Goal: Navigation & Orientation: Find specific page/section

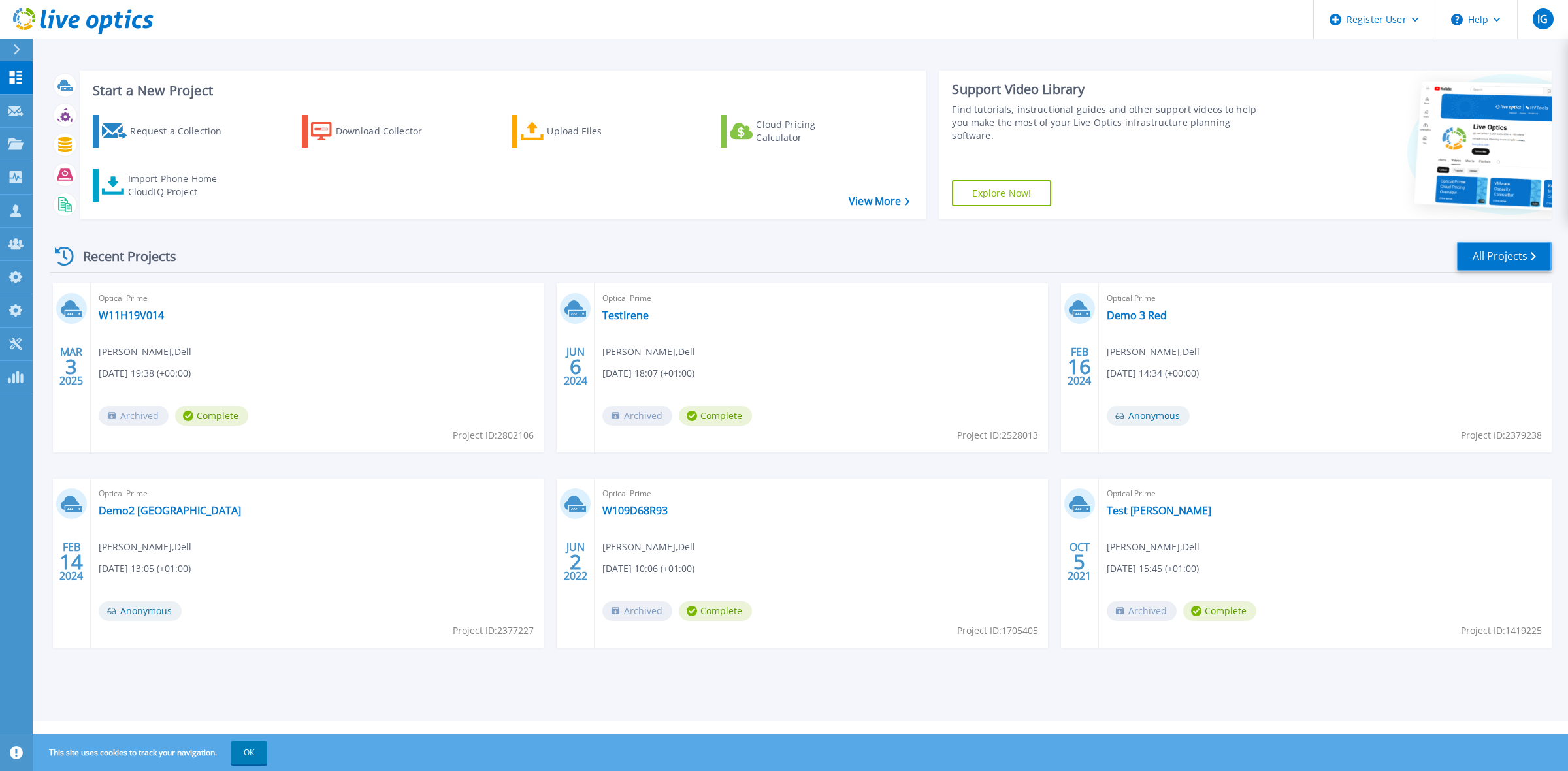
click at [1522, 252] on link "All Projects" at bounding box center [1504, 256] width 95 height 29
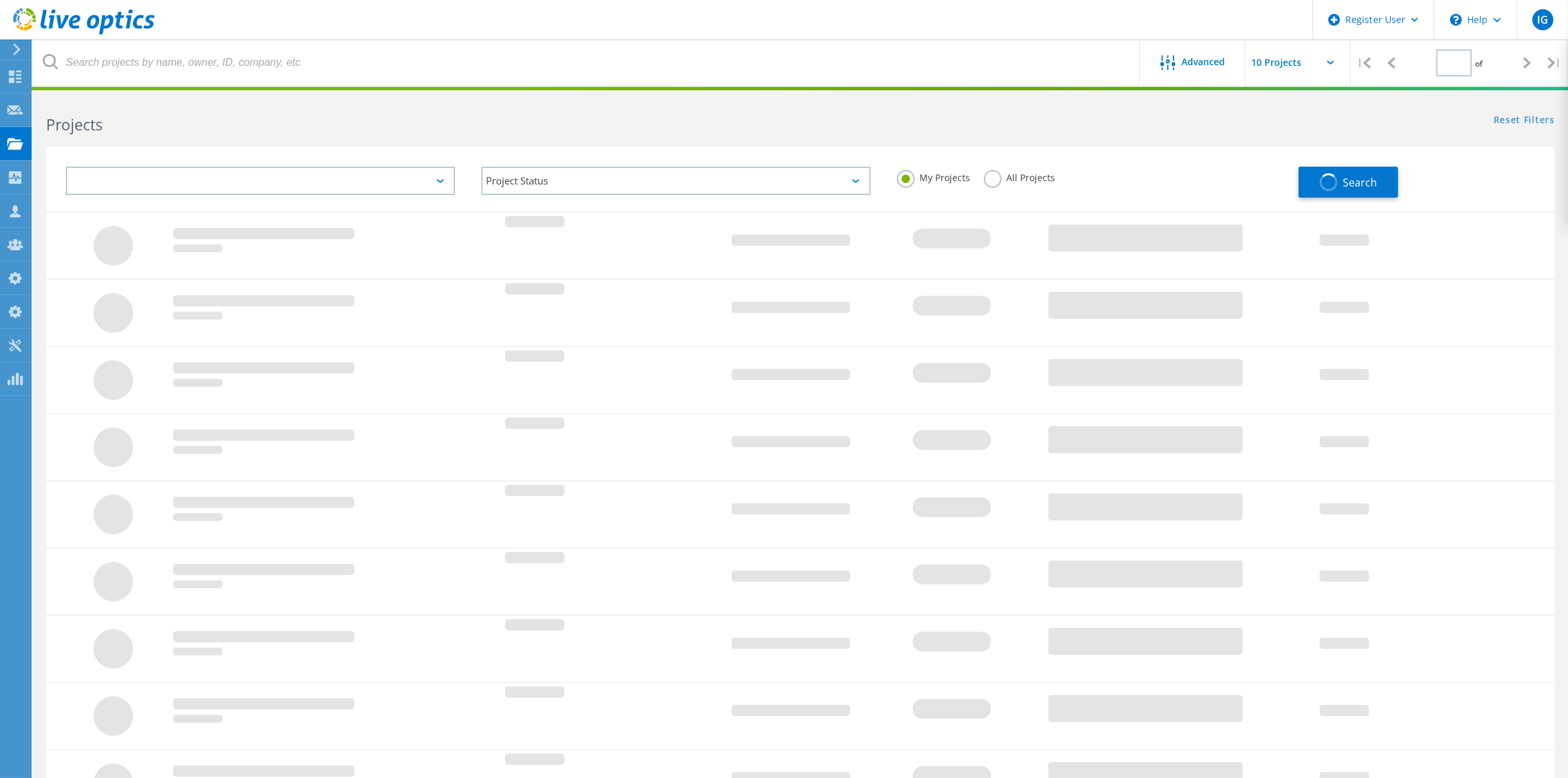
type input "1"
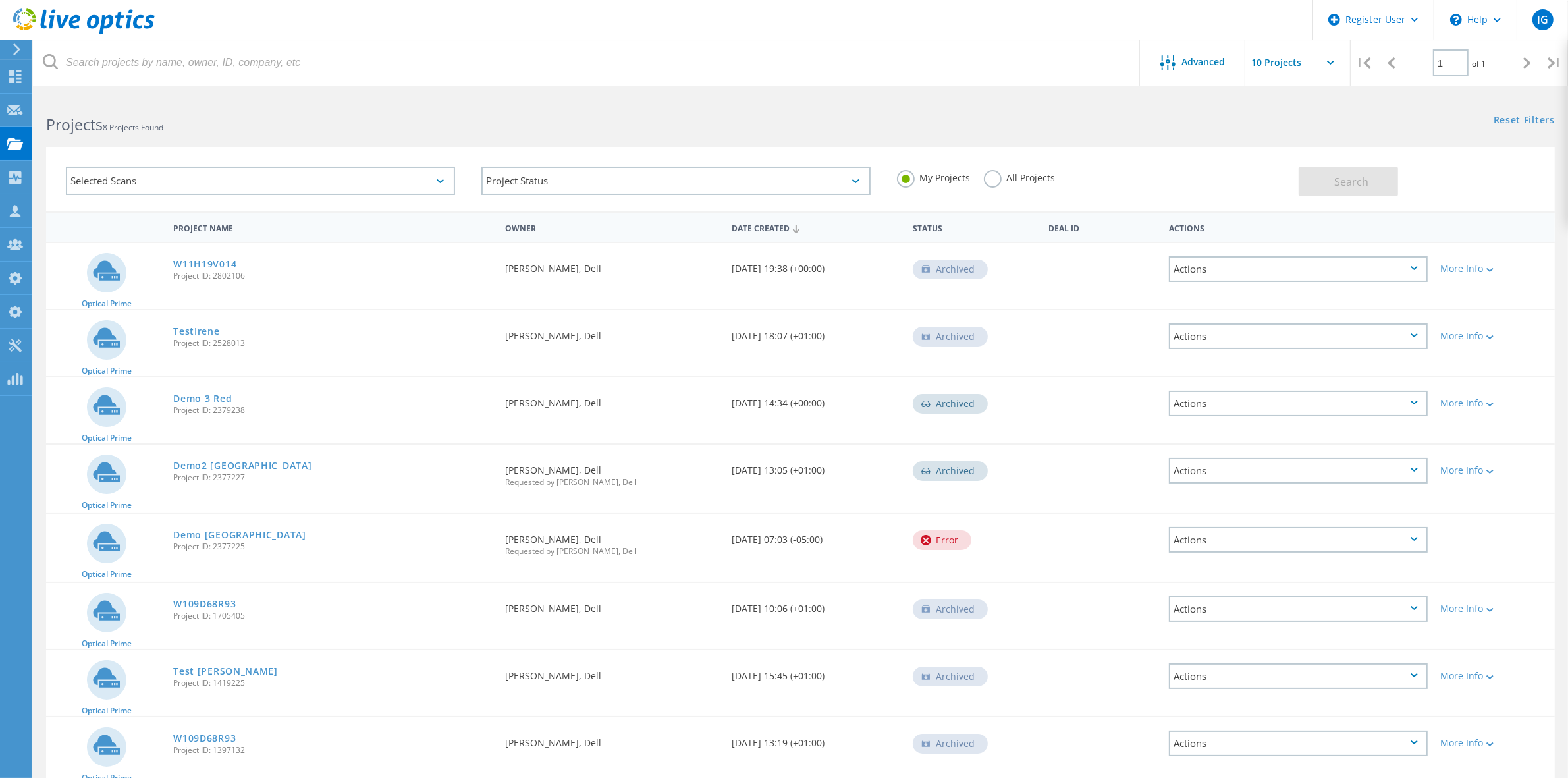
click at [19, 47] on icon at bounding box center [16, 50] width 10 height 12
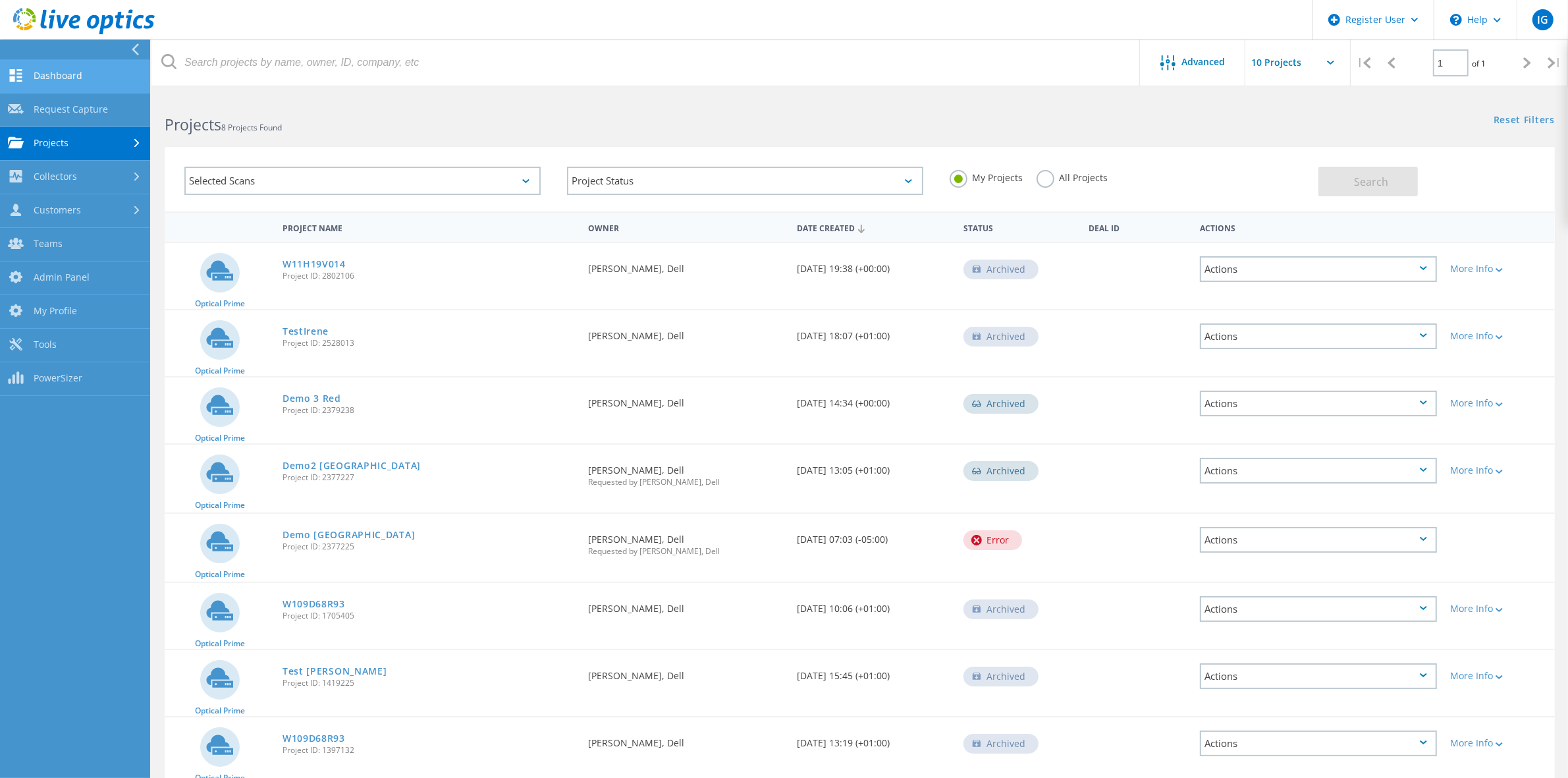
click at [64, 78] on link "Dashboard" at bounding box center [75, 76] width 150 height 33
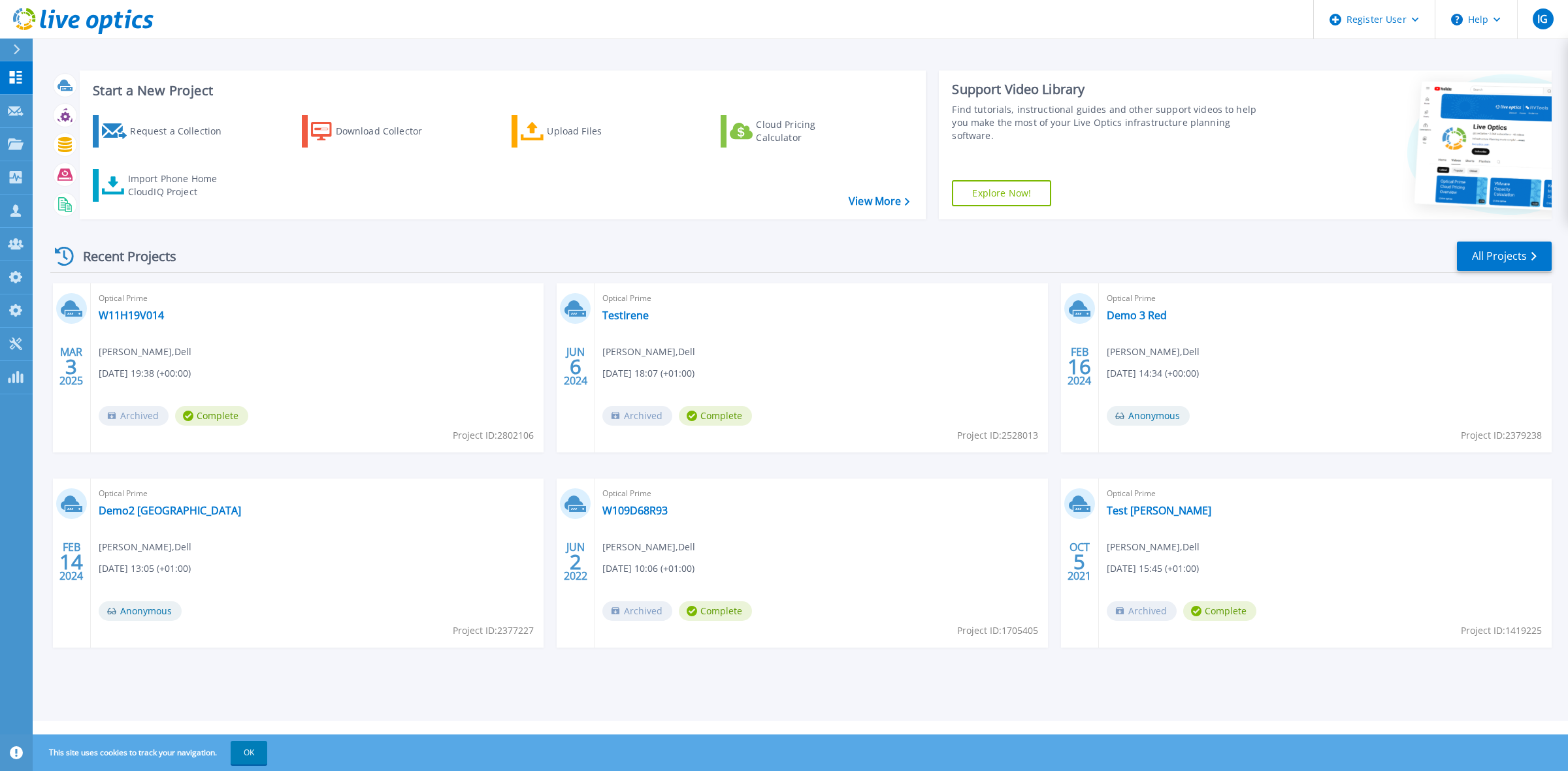
click at [18, 44] on icon at bounding box center [17, 49] width 7 height 10
